Goal: Navigation & Orientation: Find specific page/section

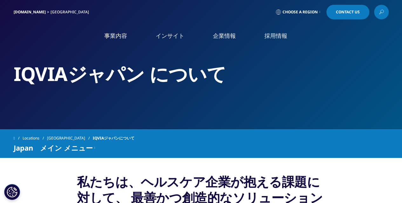
click at [279, 38] on link "採用情報" at bounding box center [276, 36] width 23 height 8
click at [24, 84] on link "IQVIAグループ" at bounding box center [75, 81] width 131 height 7
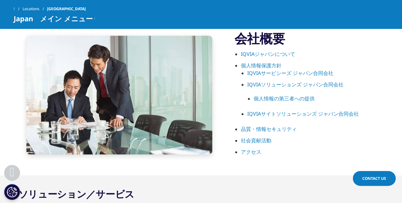
scroll to position [350, 0]
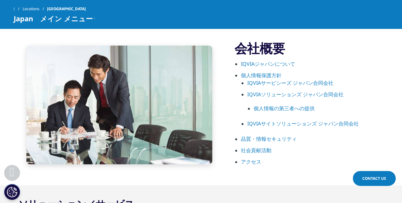
click at [268, 61] on link "IQVIAジャパンについて" at bounding box center [268, 63] width 54 height 7
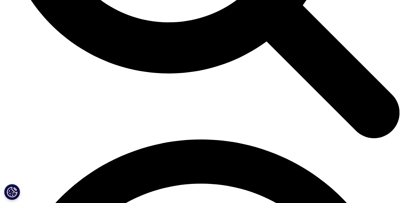
scroll to position [668, 0]
